Goal: Information Seeking & Learning: Learn about a topic

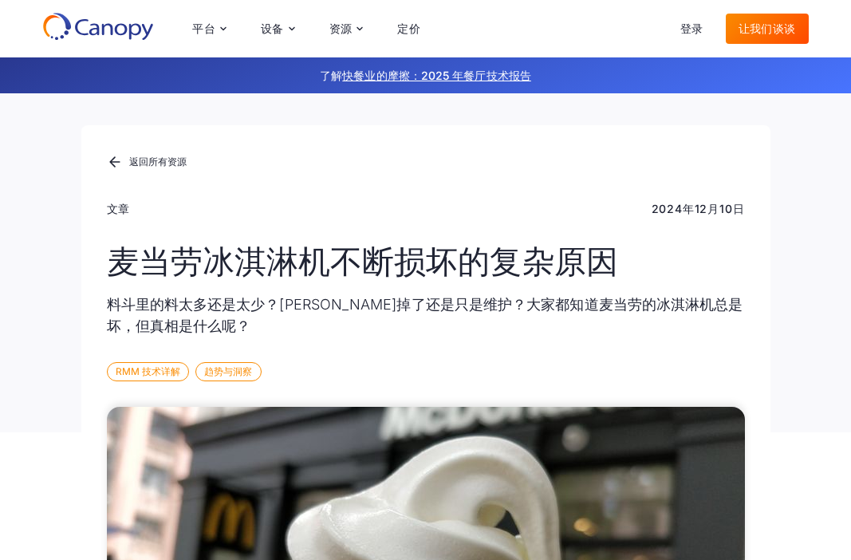
scroll to position [33, 0]
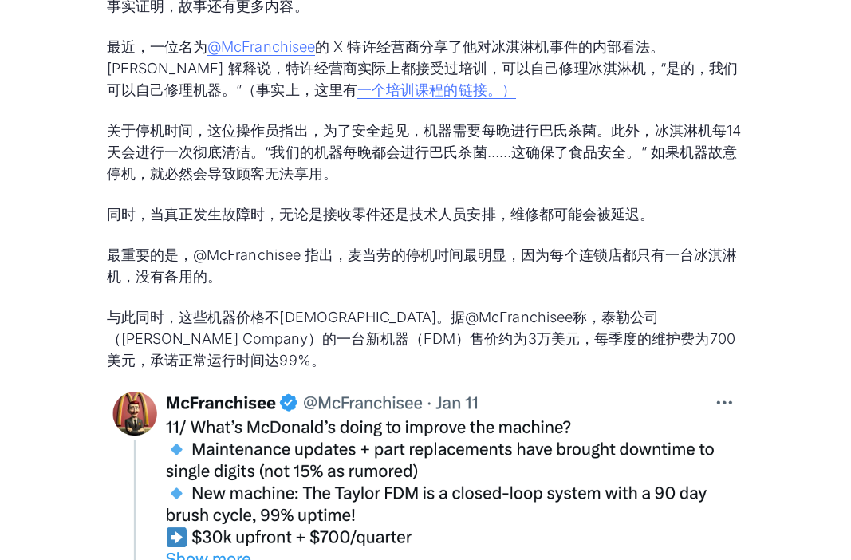
scroll to position [4384, 0]
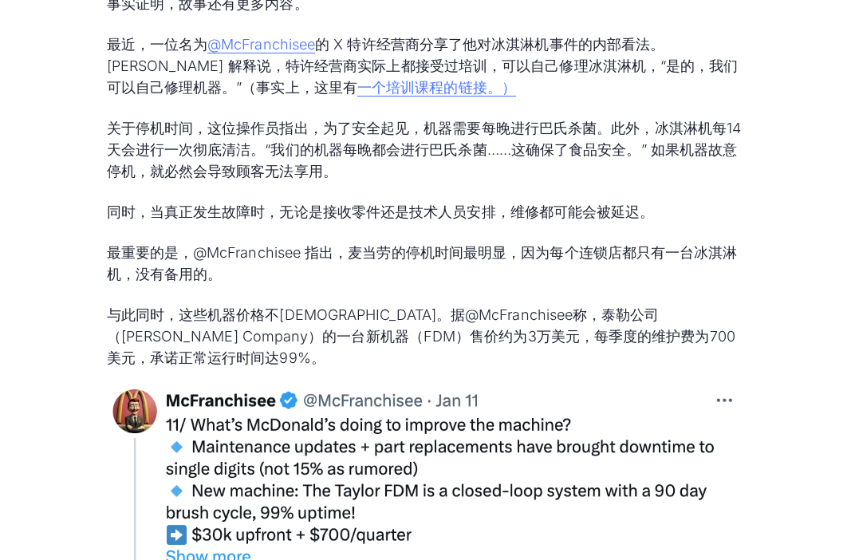
click at [417, 148] on p "关于停机时间，这位操作员指出，为了安全起见，机器需要每晚进行巴氏杀菌。此外，冰淇淋机每14天会进行一次彻底清洁。“我们的机器每晚都会进行巴氏杀菌……这确保了食…" at bounding box center [426, 149] width 638 height 65
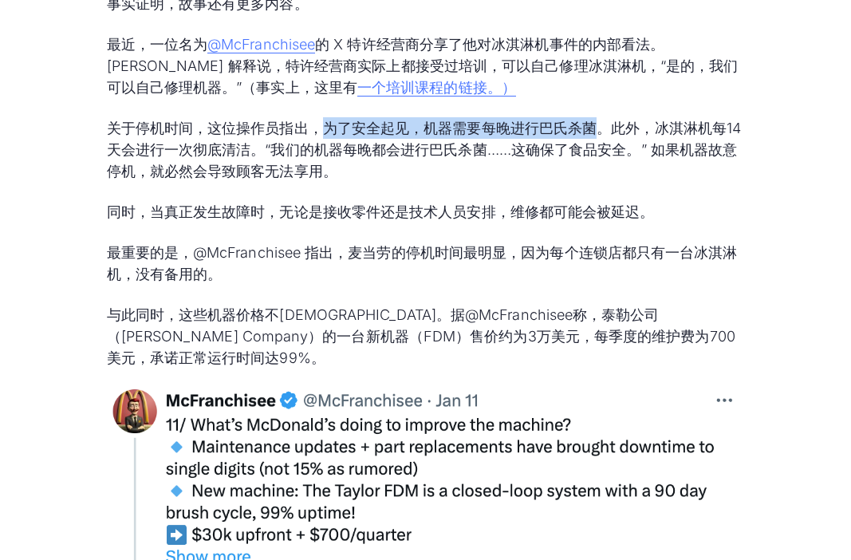
drag, startPoint x: 322, startPoint y: 108, endPoint x: 597, endPoint y: 99, distance: 275.4
click at [597, 120] on font "关于停机时间，这位操作员指出，为了安全起见，机器需要每晚进行巴氏杀菌。此外，冰淇淋机每14天会进行一次彻底清洁。“我们的机器每晚都会进行巴氏杀菌……这确保了食…" at bounding box center [424, 150] width 635 height 60
copy font "为了安全起见，机器需要每晚进行巴氏杀菌"
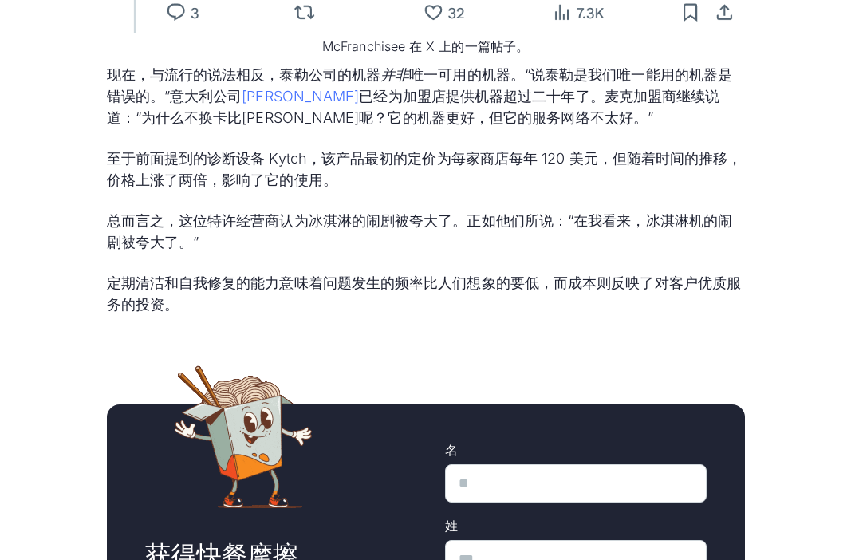
scroll to position [5540, 0]
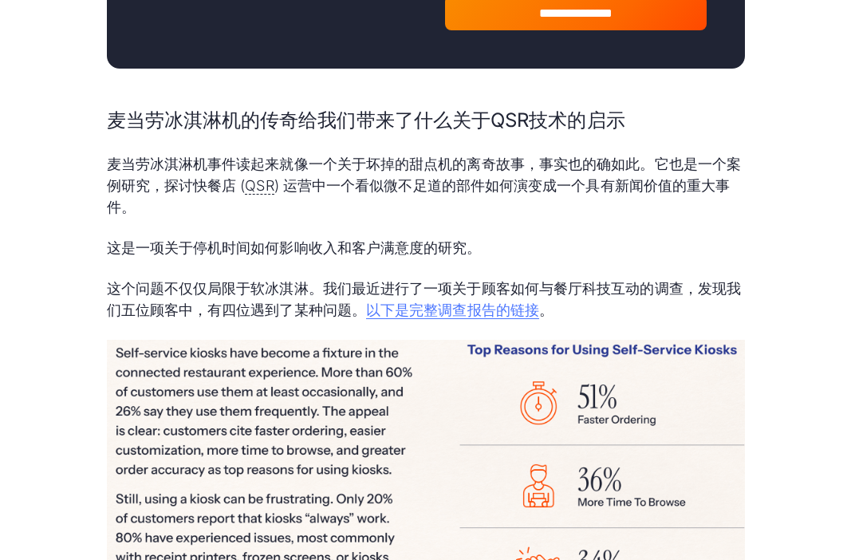
scroll to position [6217, 0]
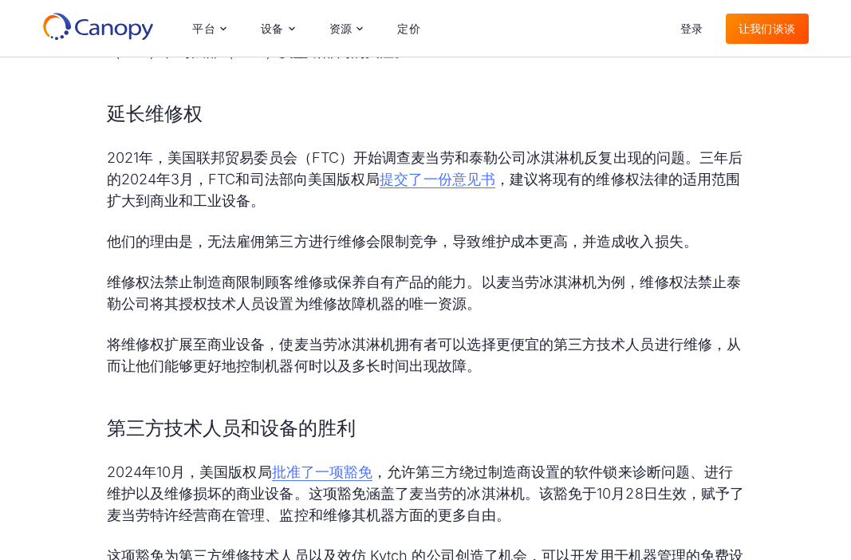
scroll to position [3149, 0]
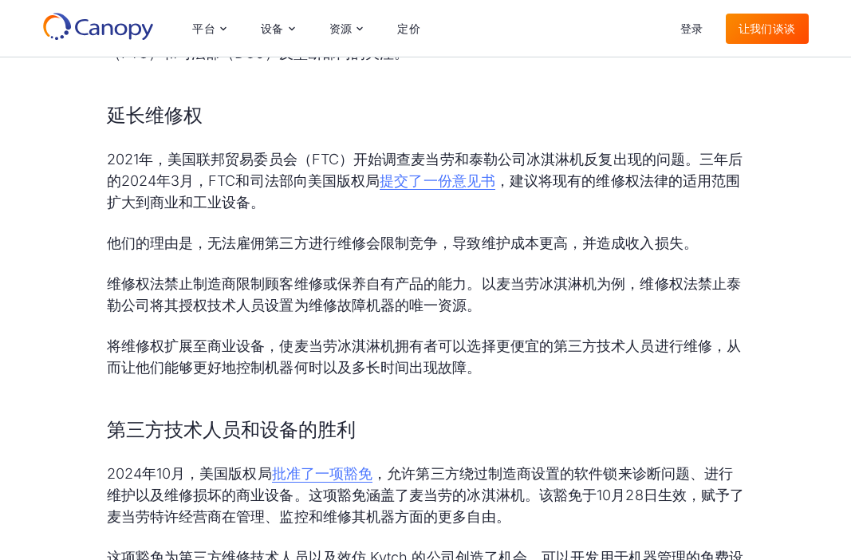
click at [431, 196] on div "麦当劳家喻户晓，原因有很多。麦当劳在全球100多个国家拥有36,000家餐厅，以其标志性的小丑吉祥物（[PERSON_NAME]）以及众多其他卡通人物而闻名，…" at bounding box center [426, 196] width 638 height 5018
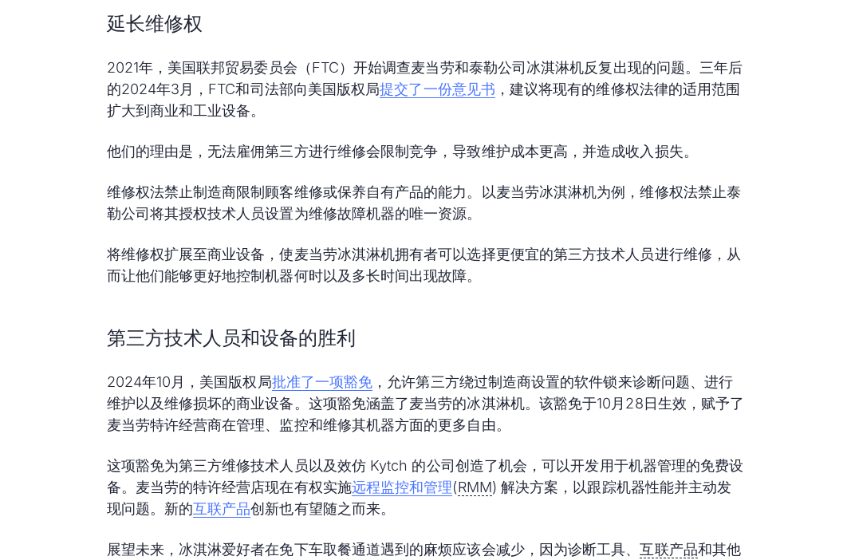
scroll to position [3242, 0]
click at [472, 284] on div "麦当劳家喻户晓，原因有很多。麦当劳在全球100多个国家拥有36,000家餐厅，以其标志性的小丑吉祥物（[PERSON_NAME]）以及众多其他卡通人物而闻名，…" at bounding box center [426, 103] width 638 height 5018
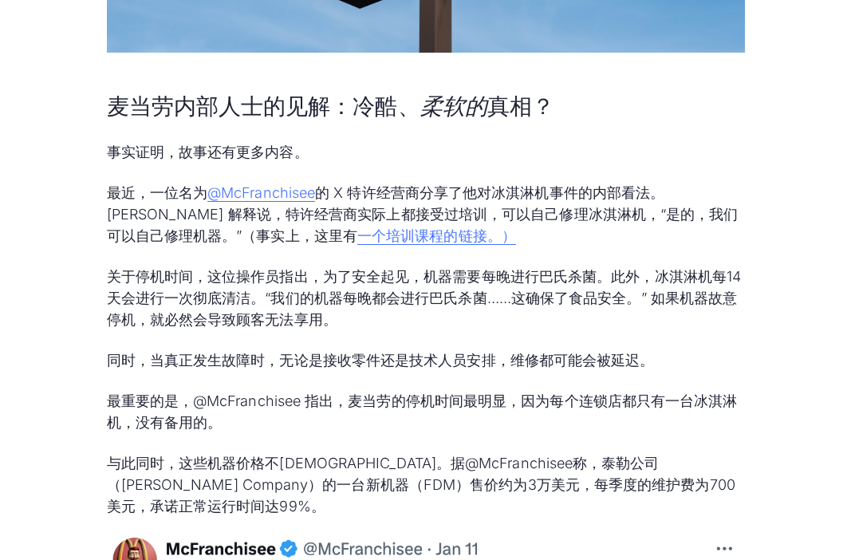
scroll to position [4240, 0]
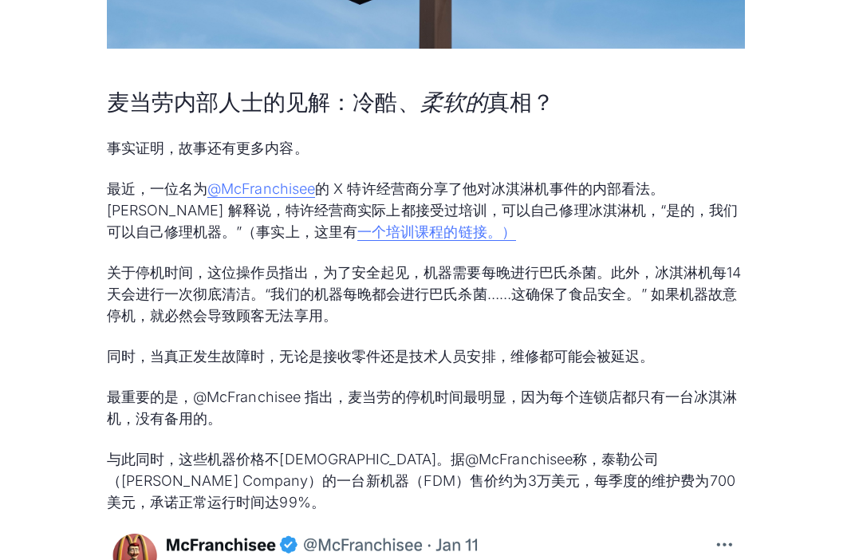
click at [472, 284] on p "关于停机时间，这位操作员指出，为了安全起见，机器需要每晚进行巴氏杀菌。此外，冰淇淋机每14天会进行一次彻底清洁。“我们的机器每晚都会进行巴氏杀菌……这确保了食…" at bounding box center [426, 294] width 638 height 65
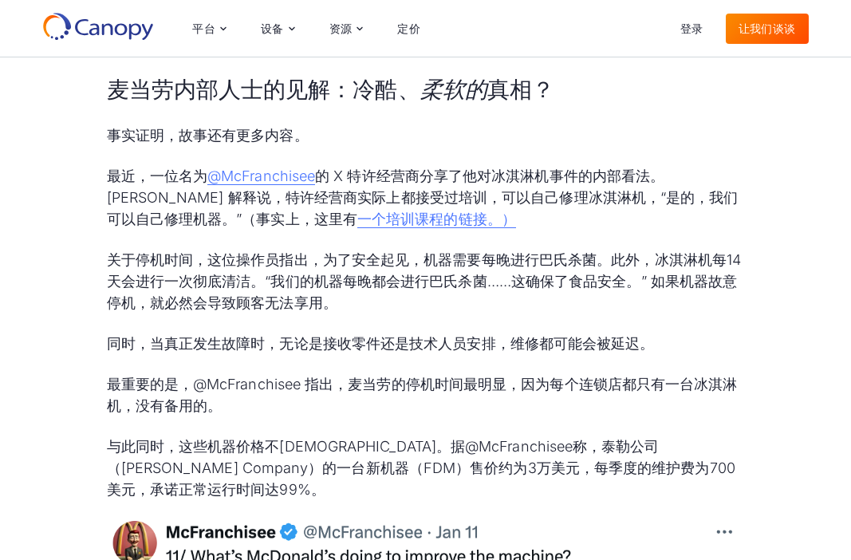
scroll to position [4197, 0]
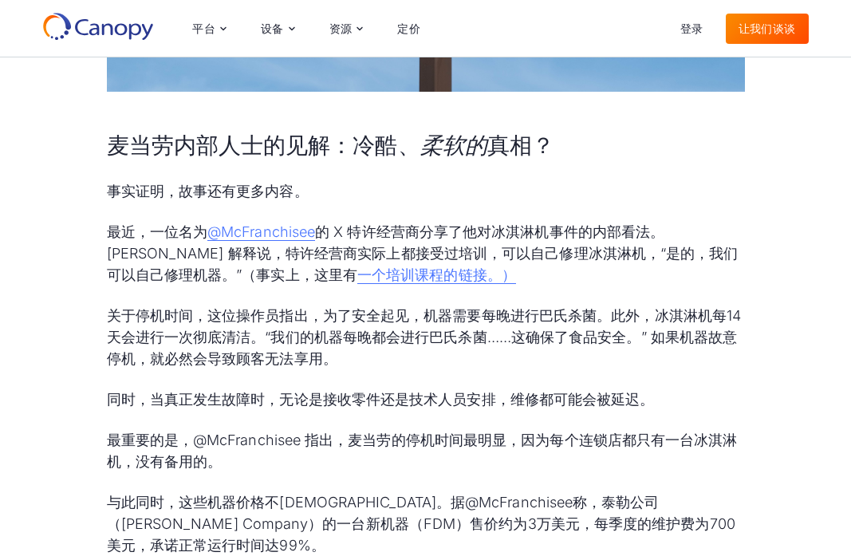
click at [197, 261] on font "的 X 特许经营商分享了他对冰淇淋机事件的内部看法。[PERSON_NAME] 解释说，特许经营商实际上都接受过培训，可以自己修理冰淇淋机，“是的，我们可以自…" at bounding box center [423, 253] width 632 height 60
